Goal: Communication & Community: Answer question/provide support

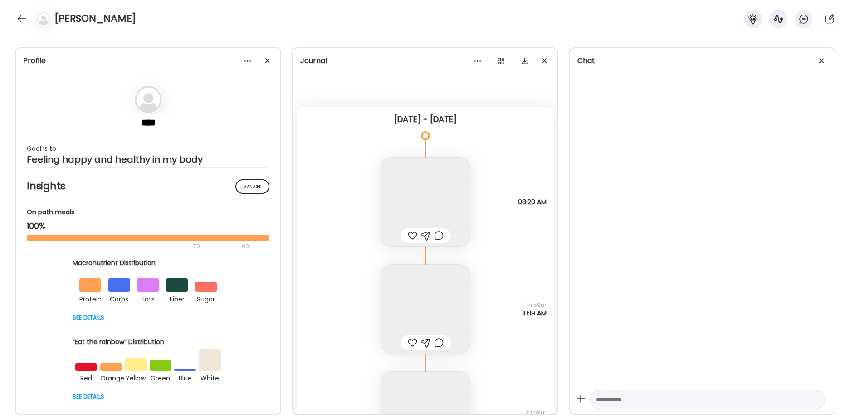
scroll to position [18721, 0]
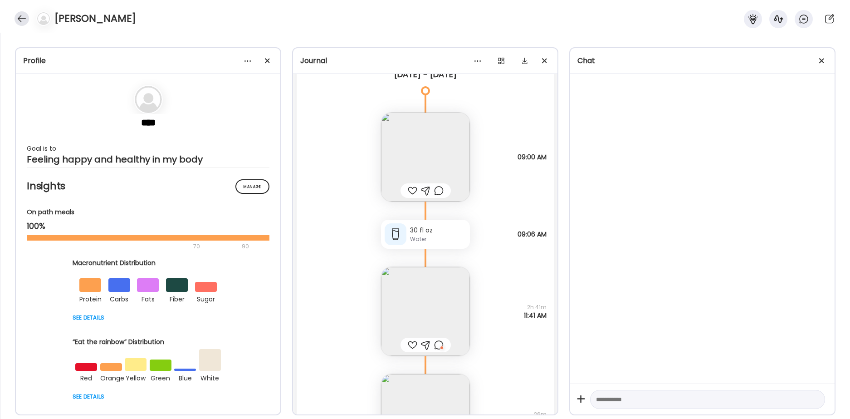
click at [26, 19] on div at bounding box center [22, 18] width 15 height 15
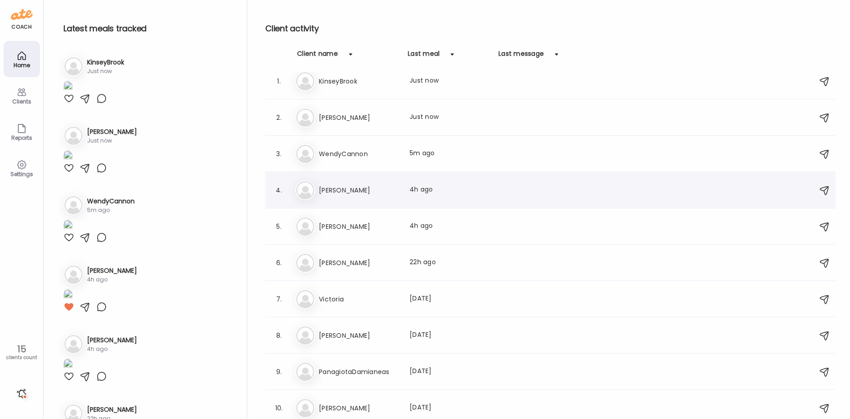
scroll to position [10, 0]
click at [356, 221] on h3 "[PERSON_NAME]" at bounding box center [359, 225] width 80 height 11
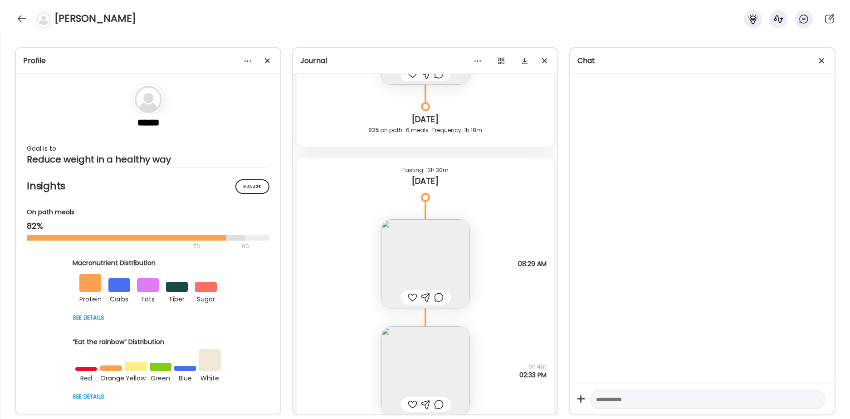
scroll to position [20374, 0]
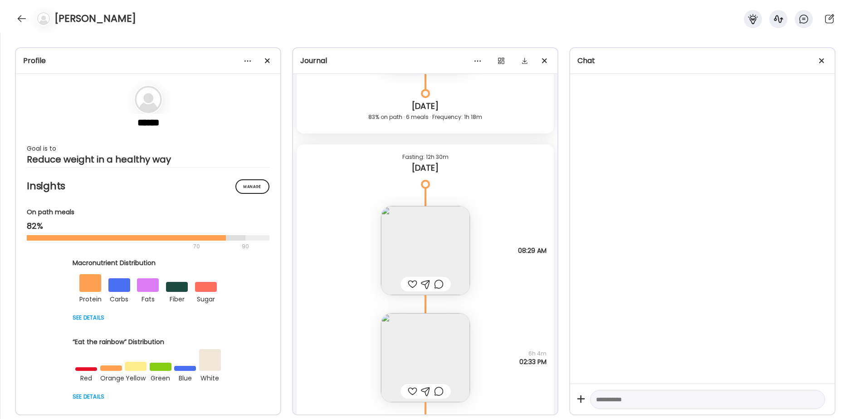
click at [412, 283] on div at bounding box center [413, 284] width 10 height 11
click at [418, 245] on img at bounding box center [425, 250] width 89 height 89
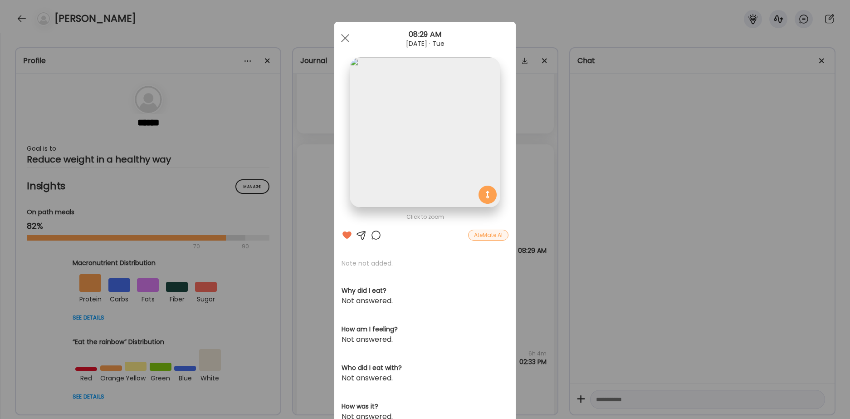
click at [377, 236] on div at bounding box center [376, 235] width 11 height 11
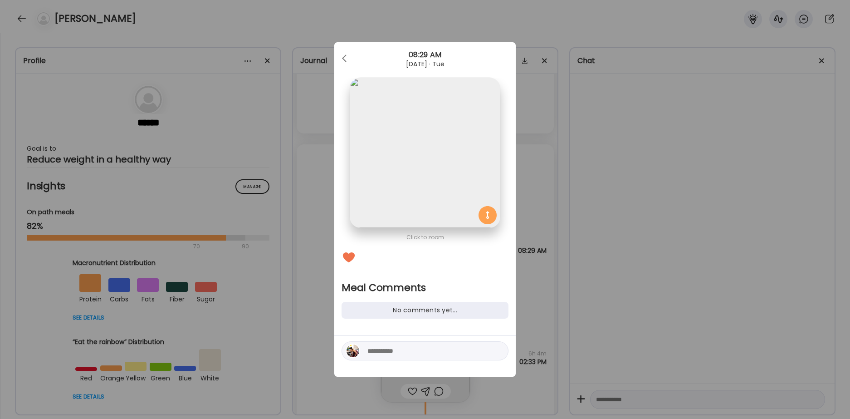
click at [374, 351] on textarea at bounding box center [429, 350] width 123 height 11
type textarea "**********"
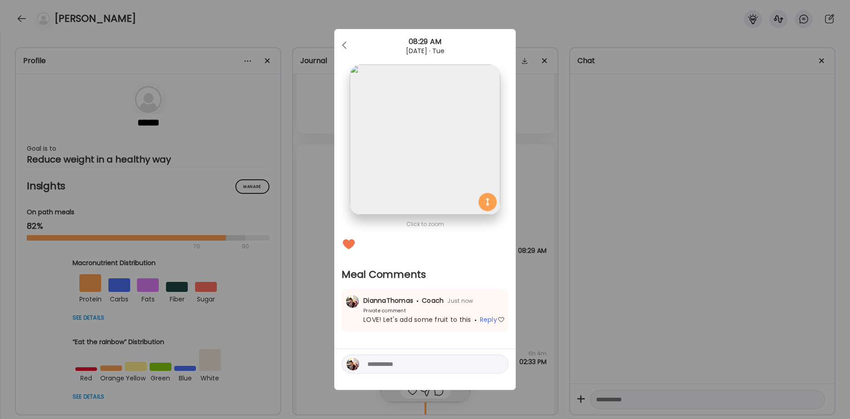
click at [354, 49] on div "[DATE] · Tue" at bounding box center [425, 50] width 182 height 7
click at [350, 45] on div at bounding box center [345, 45] width 18 height 18
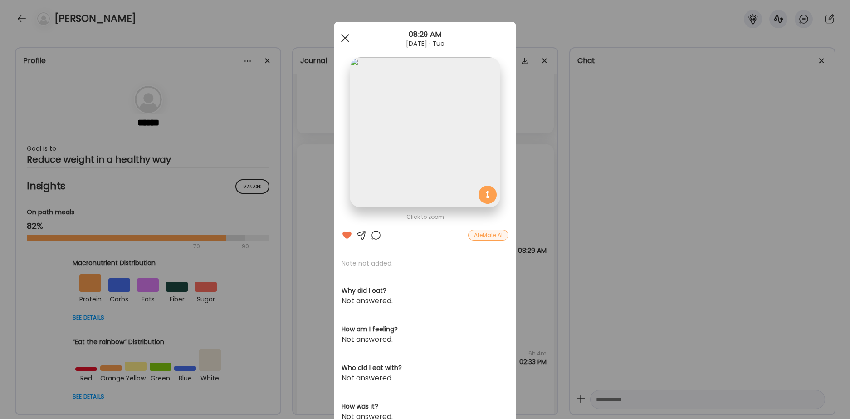
click at [344, 45] on div at bounding box center [345, 38] width 18 height 18
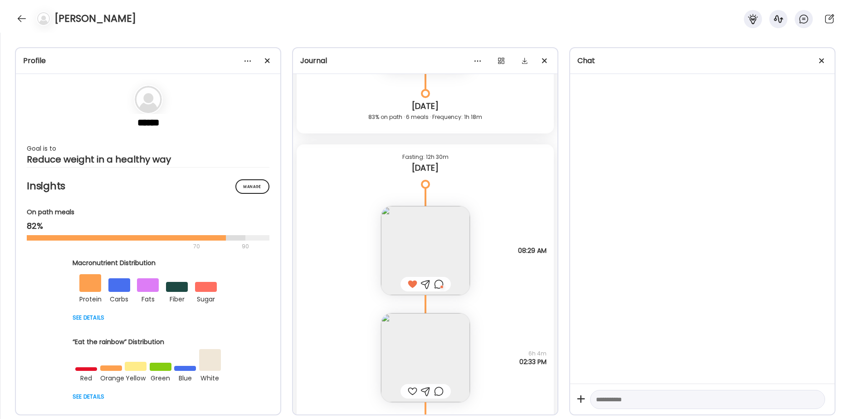
scroll to position [20426, 0]
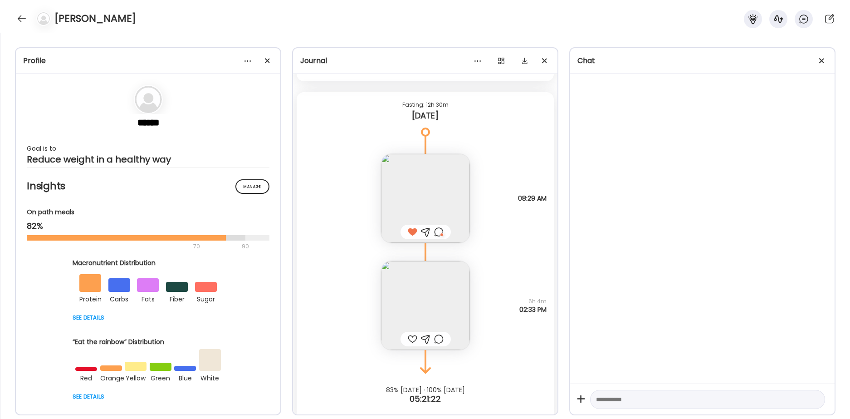
click at [428, 295] on img at bounding box center [425, 305] width 89 height 89
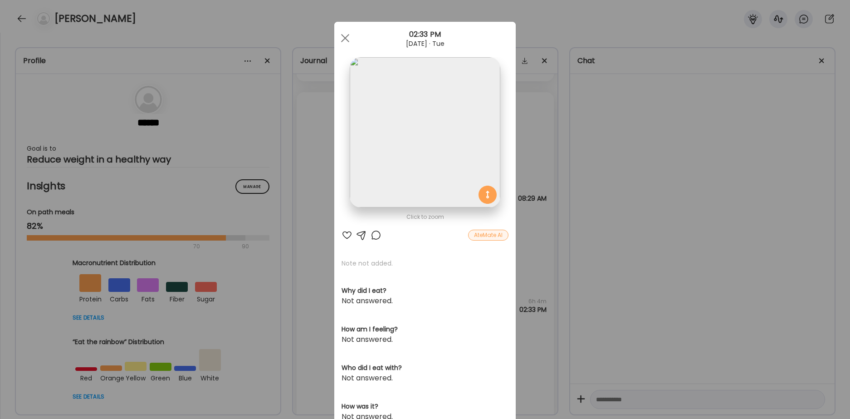
click at [347, 234] on div at bounding box center [347, 235] width 11 height 11
click at [376, 234] on div at bounding box center [376, 235] width 11 height 11
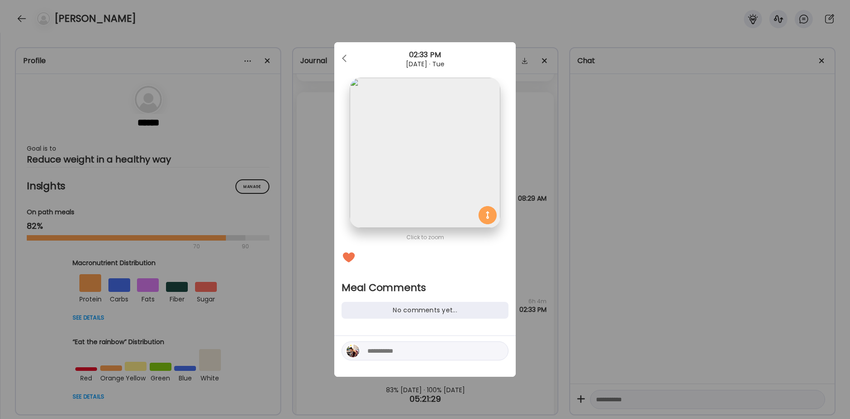
click at [380, 341] on div at bounding box center [425, 350] width 167 height 19
click at [379, 347] on textarea at bounding box center [429, 350] width 123 height 11
type textarea "**********"
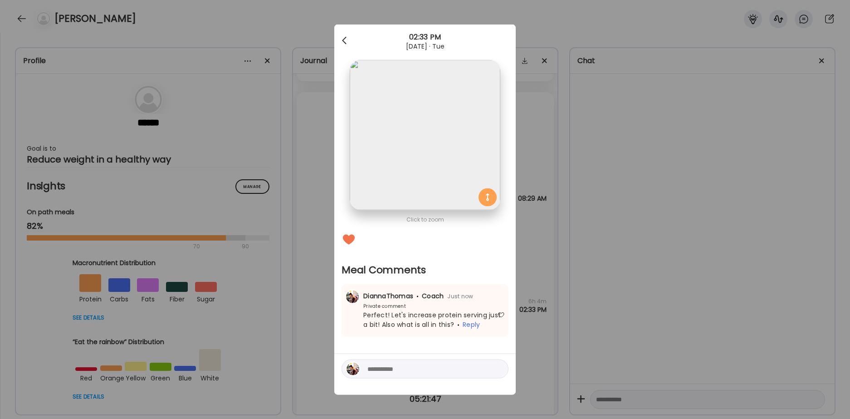
click at [349, 34] on div at bounding box center [345, 41] width 18 height 18
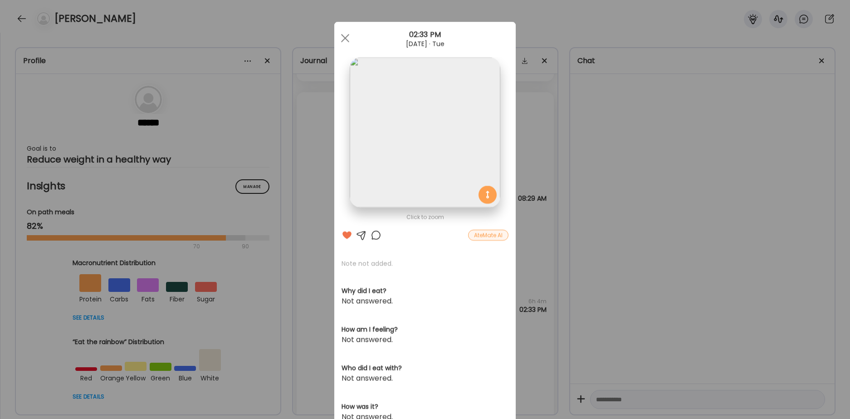
click at [349, 38] on div at bounding box center [345, 38] width 18 height 18
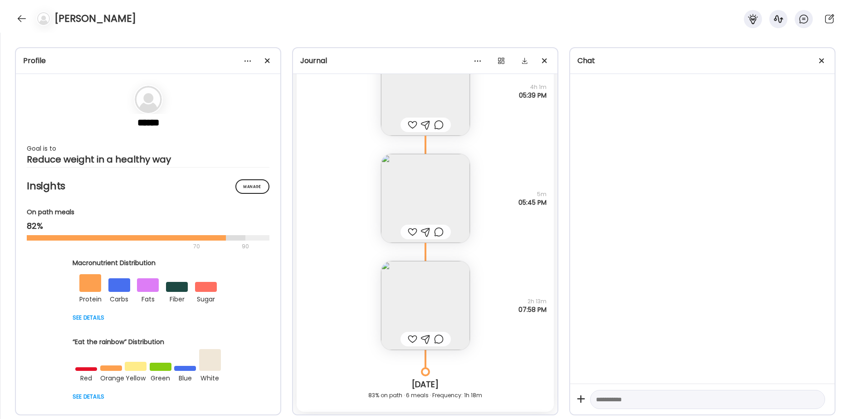
scroll to position [20096, 0]
click at [412, 338] on div at bounding box center [413, 339] width 10 height 11
click at [442, 340] on div at bounding box center [439, 339] width 10 height 11
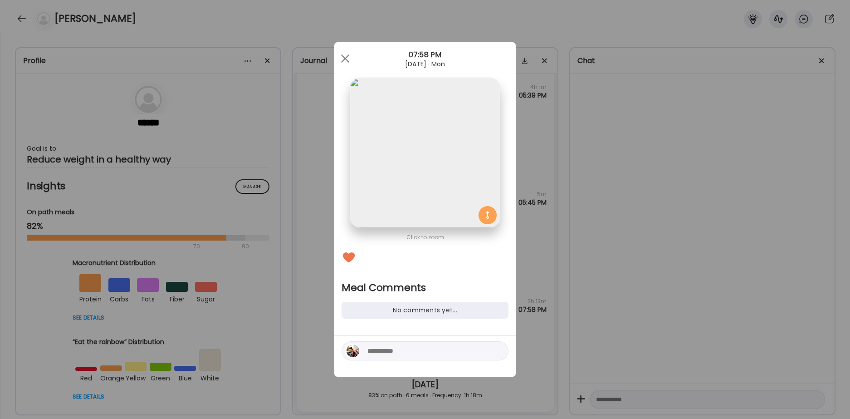
click at [417, 357] on div at bounding box center [425, 350] width 167 height 19
click at [416, 353] on textarea at bounding box center [429, 350] width 123 height 11
type textarea "**********"
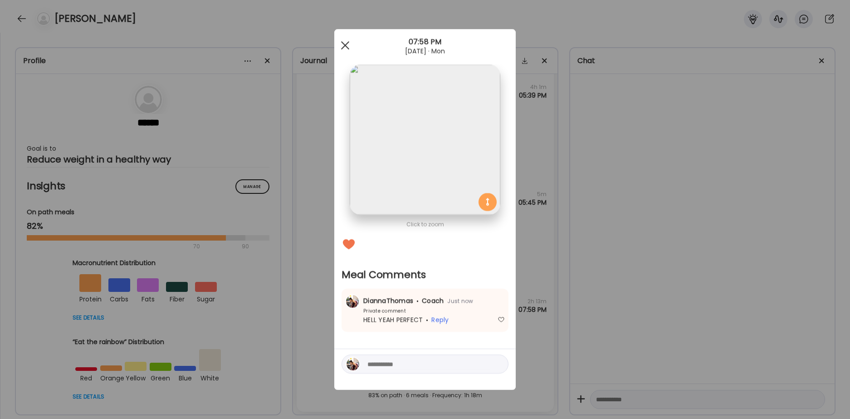
click at [349, 48] on span at bounding box center [345, 45] width 8 height 8
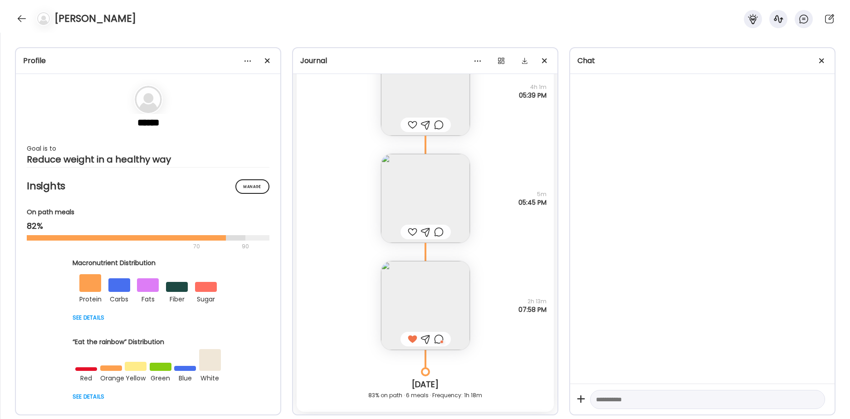
click at [415, 233] on div at bounding box center [413, 231] width 10 height 11
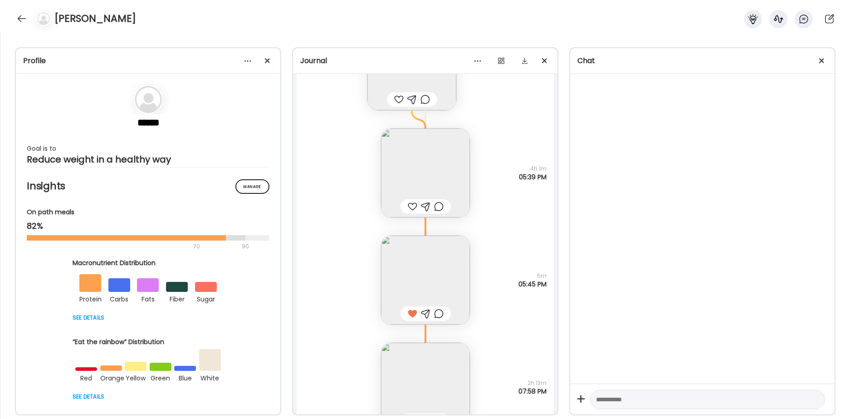
scroll to position [20013, 0]
click at [440, 314] on div at bounding box center [439, 314] width 10 height 11
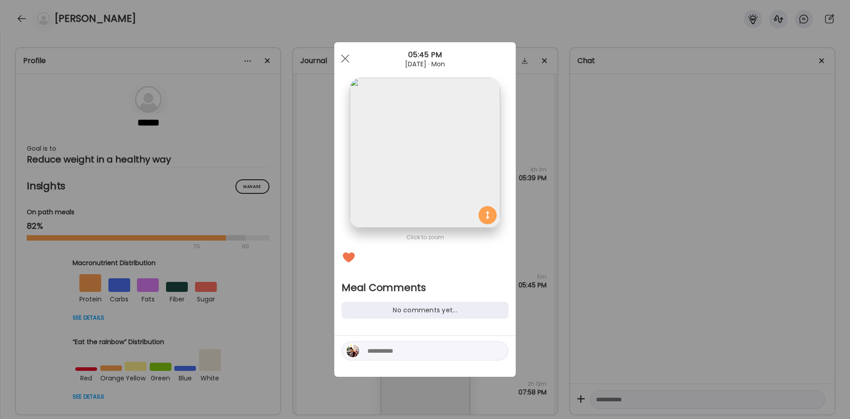
click at [411, 343] on div at bounding box center [425, 350] width 167 height 19
drag, startPoint x: 408, startPoint y: 349, endPoint x: 408, endPoint y: 343, distance: 5.9
click at [408, 349] on textarea at bounding box center [429, 350] width 123 height 11
type textarea "****"
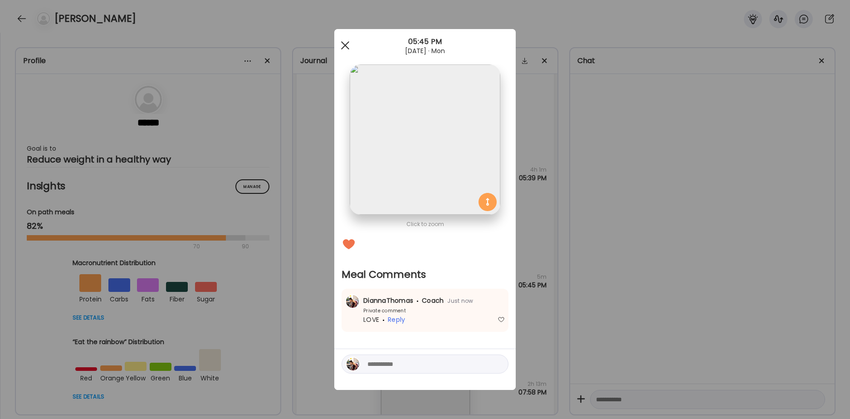
click at [343, 50] on div at bounding box center [345, 45] width 18 height 18
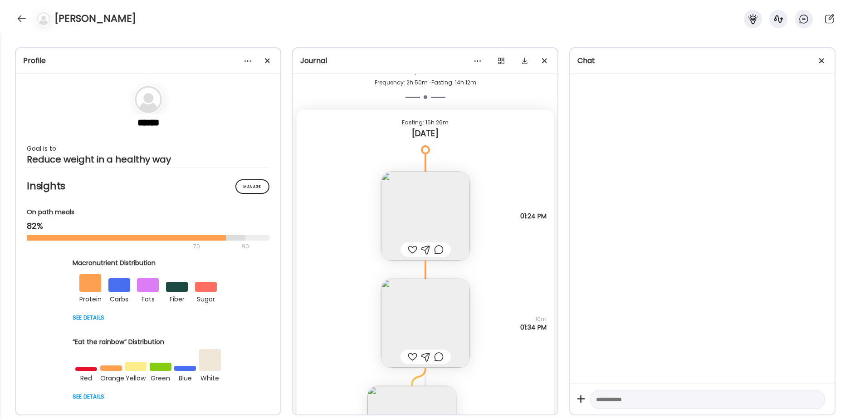
scroll to position [19649, 0]
click at [412, 248] on div at bounding box center [413, 250] width 10 height 11
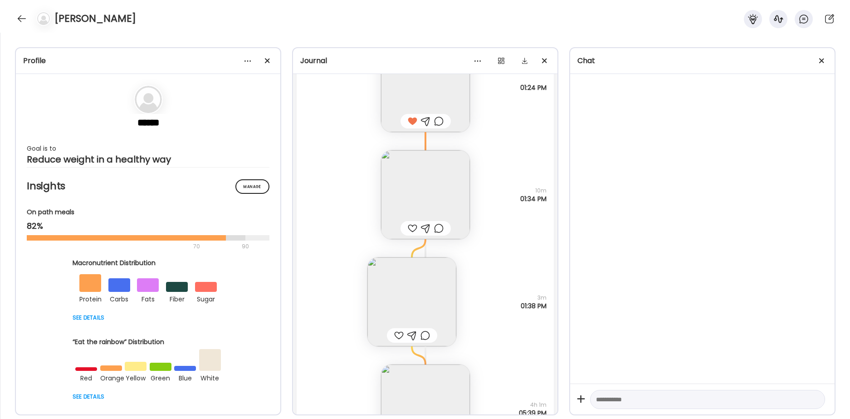
scroll to position [19785, 0]
click at [402, 328] on div at bounding box center [399, 329] width 10 height 11
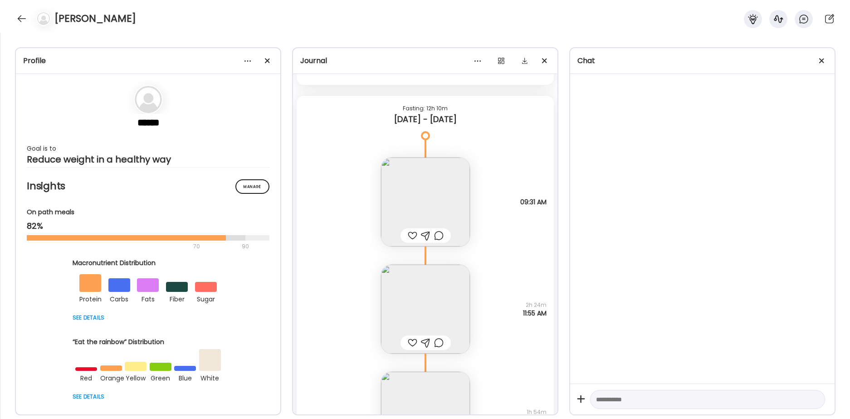
scroll to position [18304, 0]
click at [409, 234] on div at bounding box center [413, 236] width 10 height 11
click at [440, 234] on div at bounding box center [439, 236] width 10 height 11
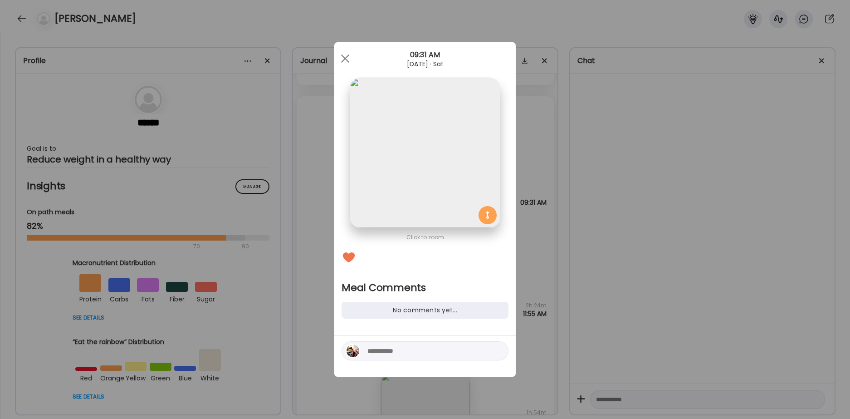
click at [388, 345] on div at bounding box center [425, 350] width 167 height 19
click at [388, 349] on textarea at bounding box center [429, 350] width 123 height 11
type textarea "**********"
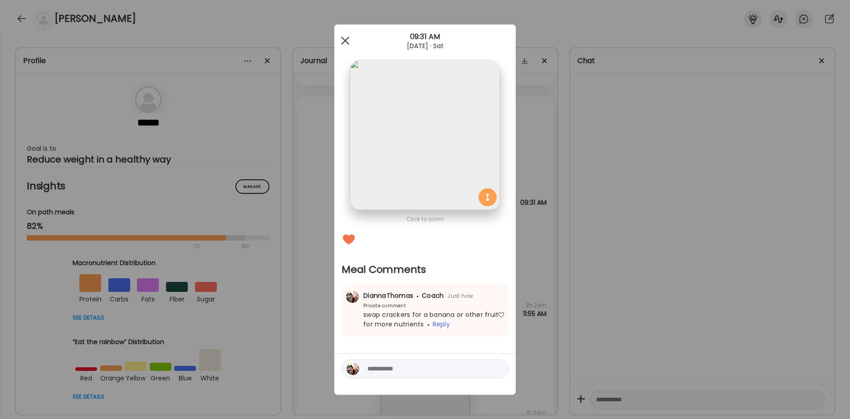
click at [345, 39] on div at bounding box center [345, 41] width 18 height 18
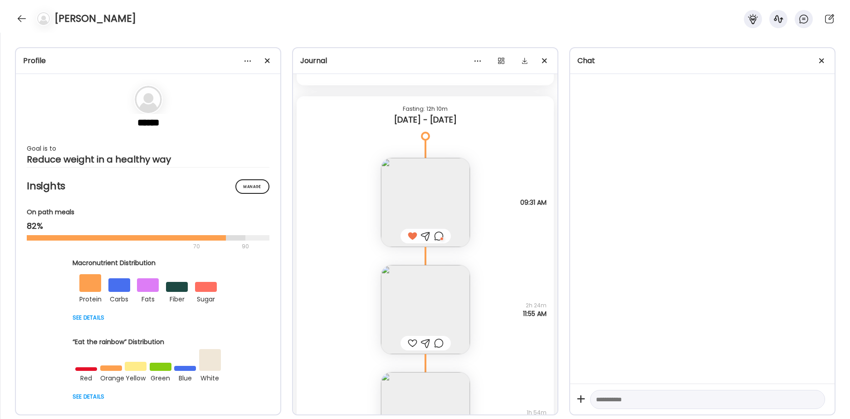
click at [413, 344] on div at bounding box center [413, 343] width 10 height 11
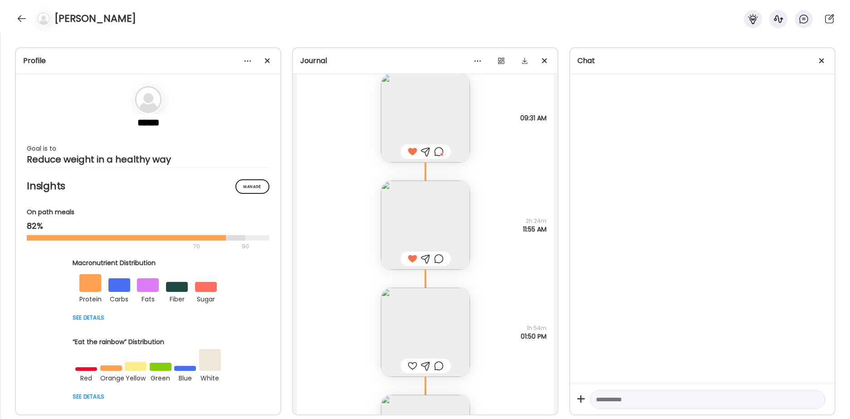
scroll to position [18391, 0]
click at [422, 329] on img at bounding box center [425, 329] width 89 height 89
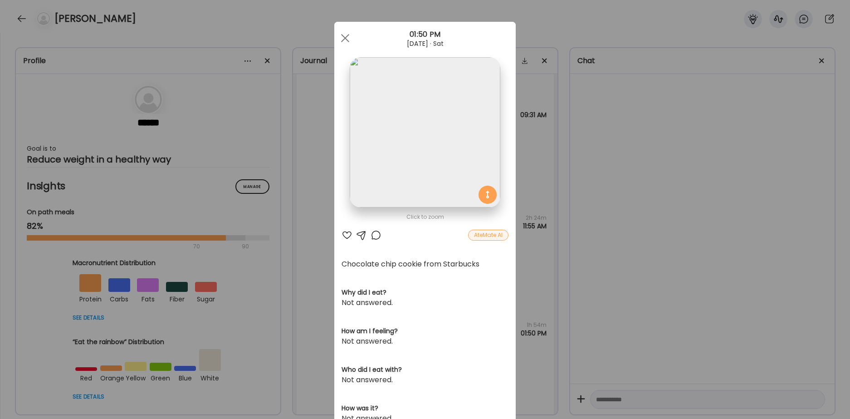
click at [379, 232] on div at bounding box center [376, 235] width 11 height 11
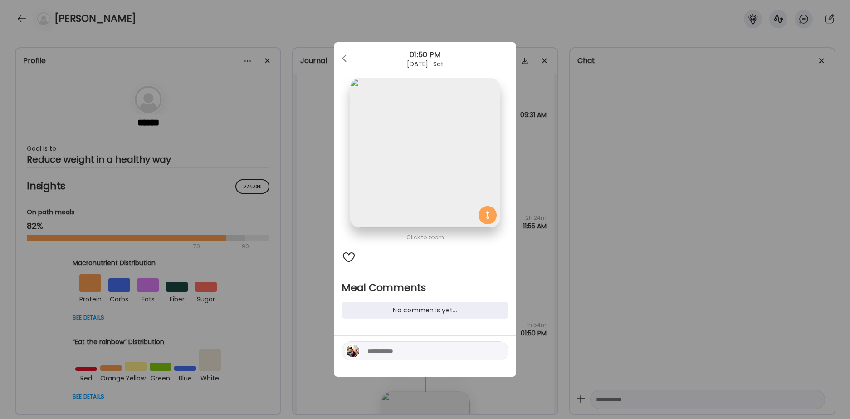
click at [388, 345] on textarea at bounding box center [429, 350] width 123 height 11
type textarea "**********"
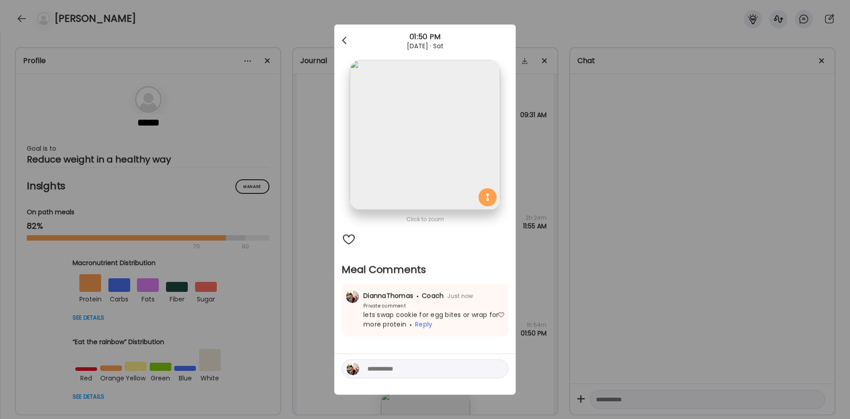
click at [346, 38] on div at bounding box center [345, 41] width 18 height 18
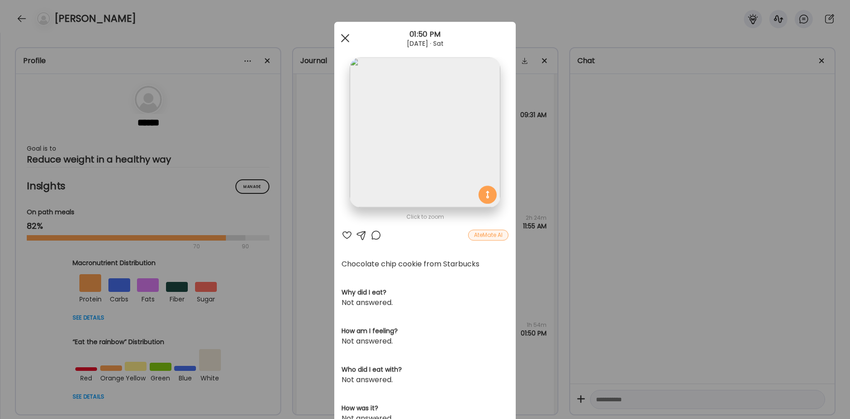
click at [346, 39] on span at bounding box center [345, 38] width 8 height 8
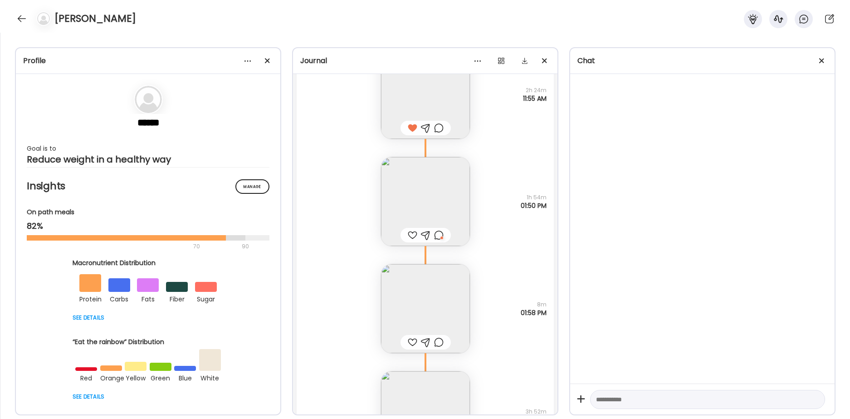
scroll to position [18520, 0]
click at [401, 318] on img at bounding box center [425, 307] width 89 height 89
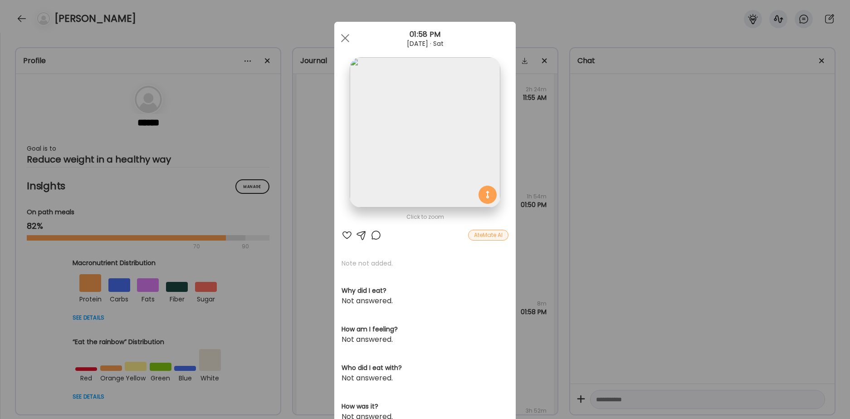
click at [349, 230] on div at bounding box center [347, 235] width 11 height 11
click at [377, 236] on div at bounding box center [376, 235] width 11 height 11
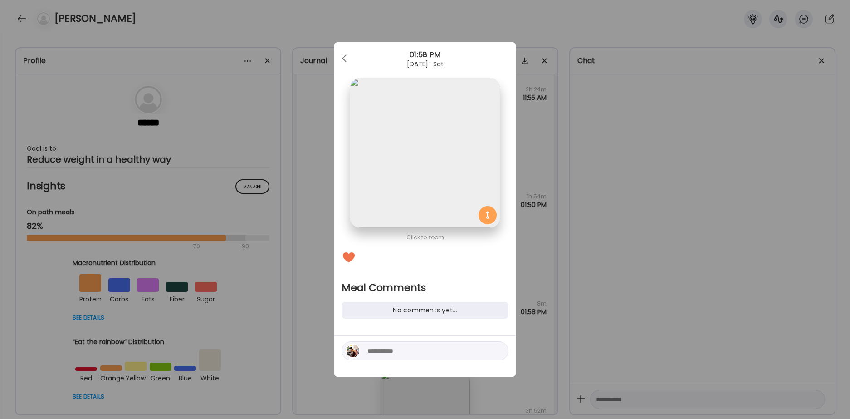
click at [380, 347] on textarea at bounding box center [429, 350] width 123 height 11
click at [465, 342] on textarea "**********" at bounding box center [429, 345] width 123 height 22
type textarea "**********"
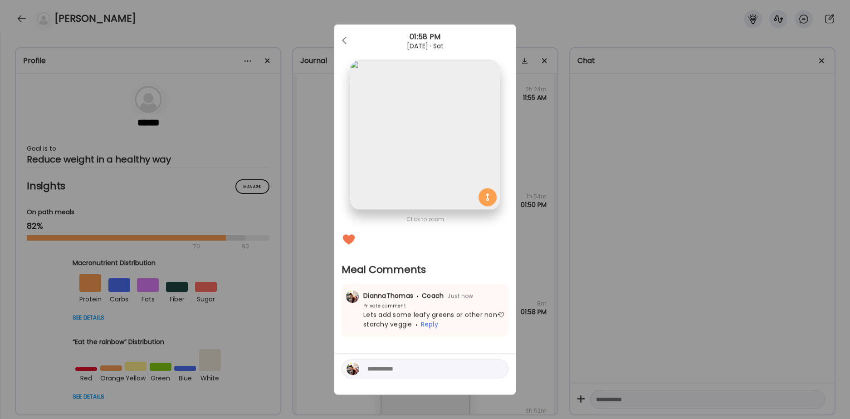
click at [339, 33] on div "01:58 PM" at bounding box center [425, 37] width 182 height 11
click at [343, 37] on div at bounding box center [345, 41] width 18 height 18
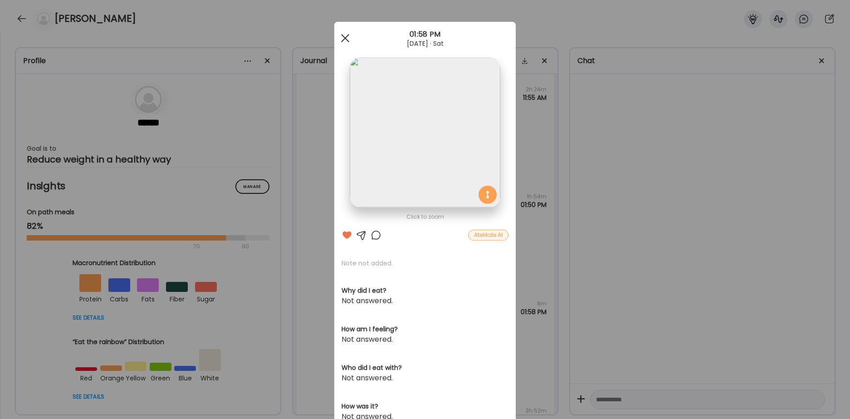
click at [345, 38] on span at bounding box center [345, 38] width 8 height 8
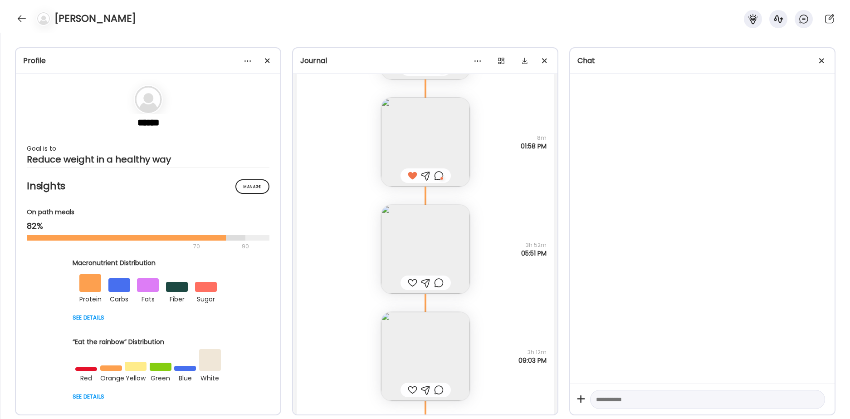
scroll to position [18697, 0]
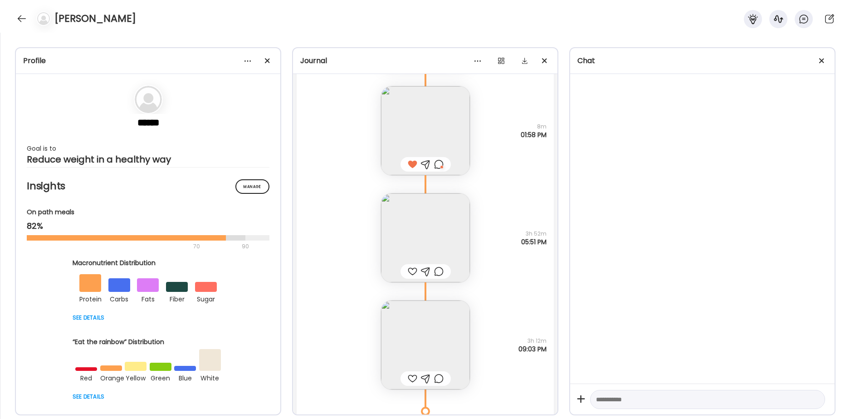
click at [419, 332] on img at bounding box center [425, 344] width 89 height 89
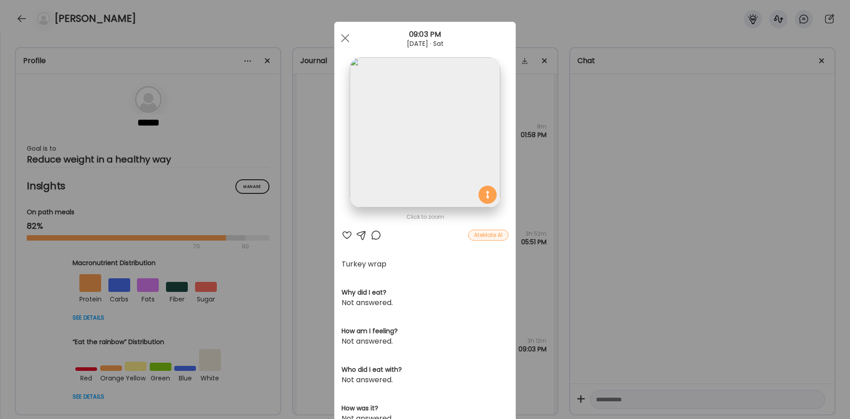
click at [349, 235] on div at bounding box center [347, 235] width 11 height 11
click at [378, 236] on div at bounding box center [376, 235] width 11 height 11
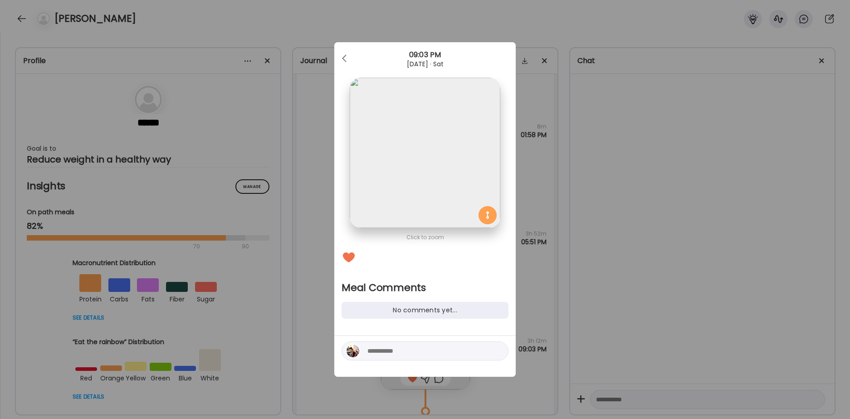
click at [388, 354] on textarea at bounding box center [429, 350] width 123 height 11
type textarea "**********"
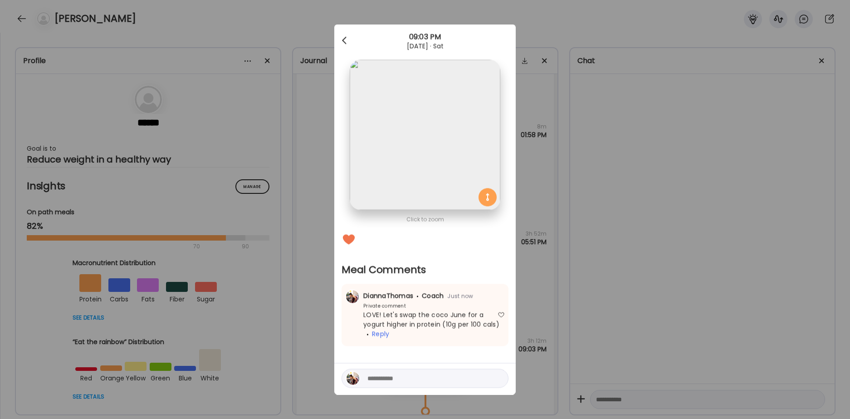
click at [344, 42] on div at bounding box center [345, 41] width 18 height 18
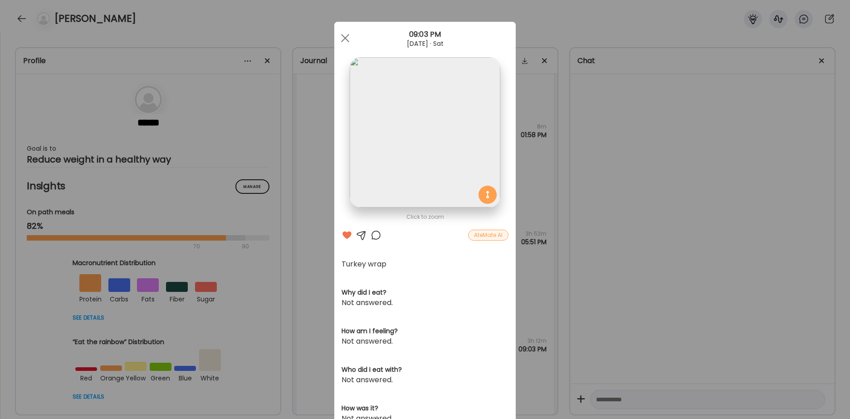
click at [344, 42] on div at bounding box center [345, 38] width 18 height 18
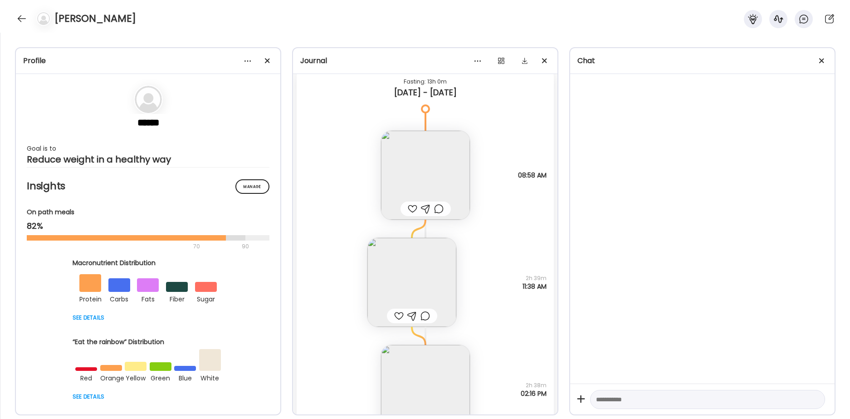
scroll to position [17682, 0]
click at [449, 166] on img at bounding box center [425, 172] width 89 height 89
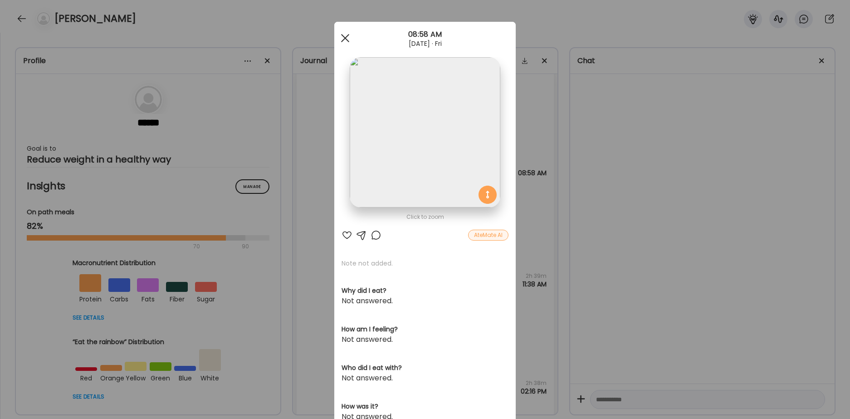
click at [352, 41] on div at bounding box center [345, 38] width 18 height 18
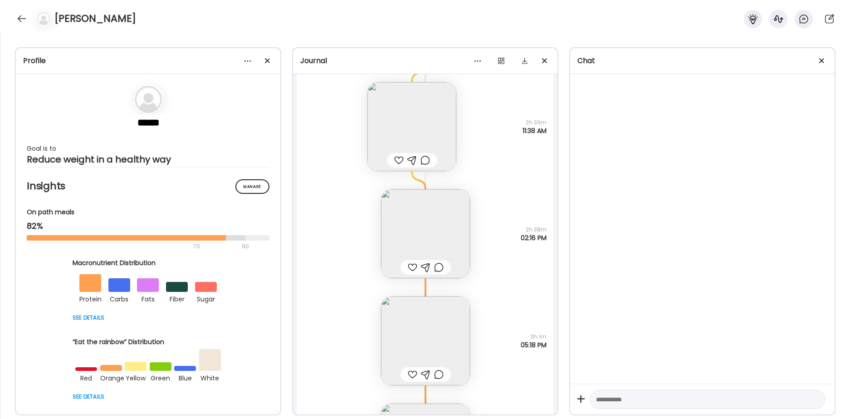
scroll to position [17880, 0]
